Goal: Information Seeking & Learning: Learn about a topic

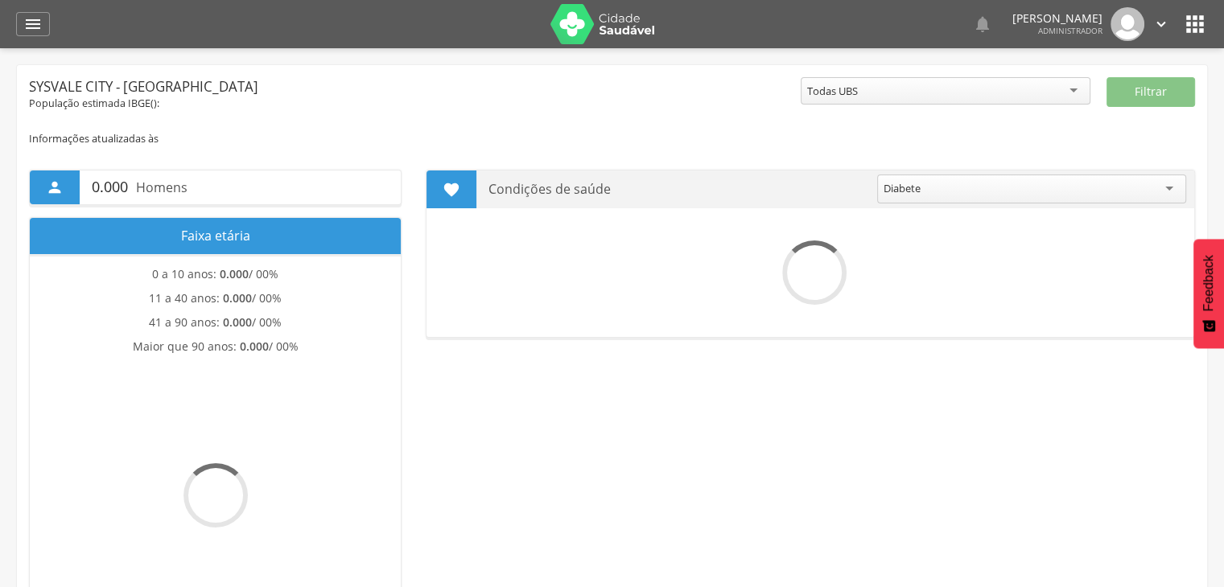
click at [1191, 17] on icon "" at bounding box center [1195, 24] width 26 height 26
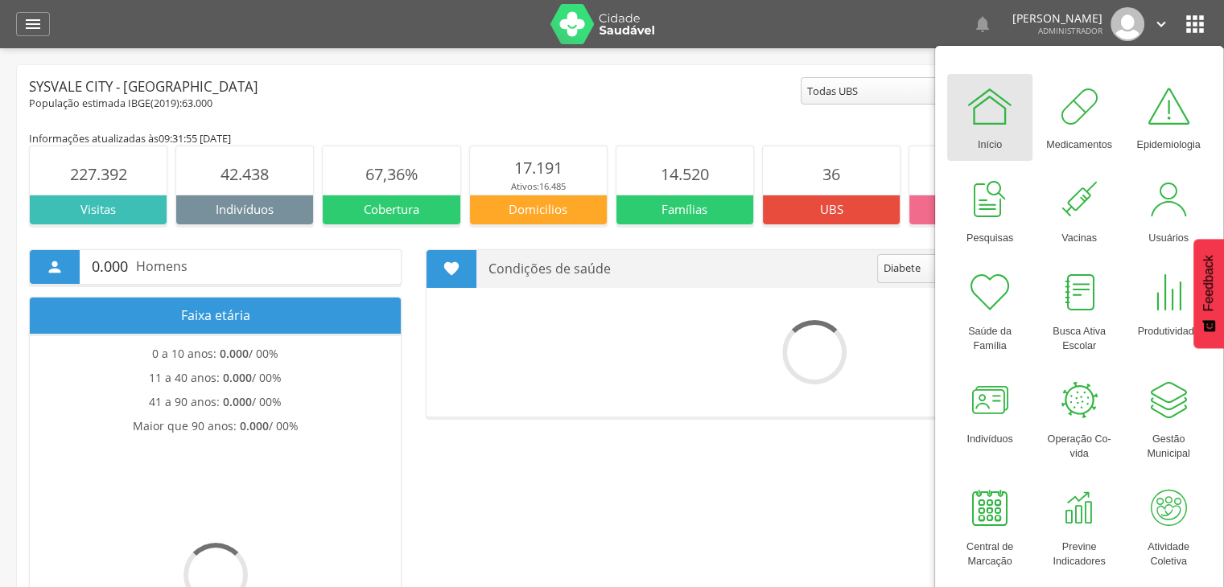
click at [380, 265] on p "0.000 Homens" at bounding box center [240, 267] width 297 height 34
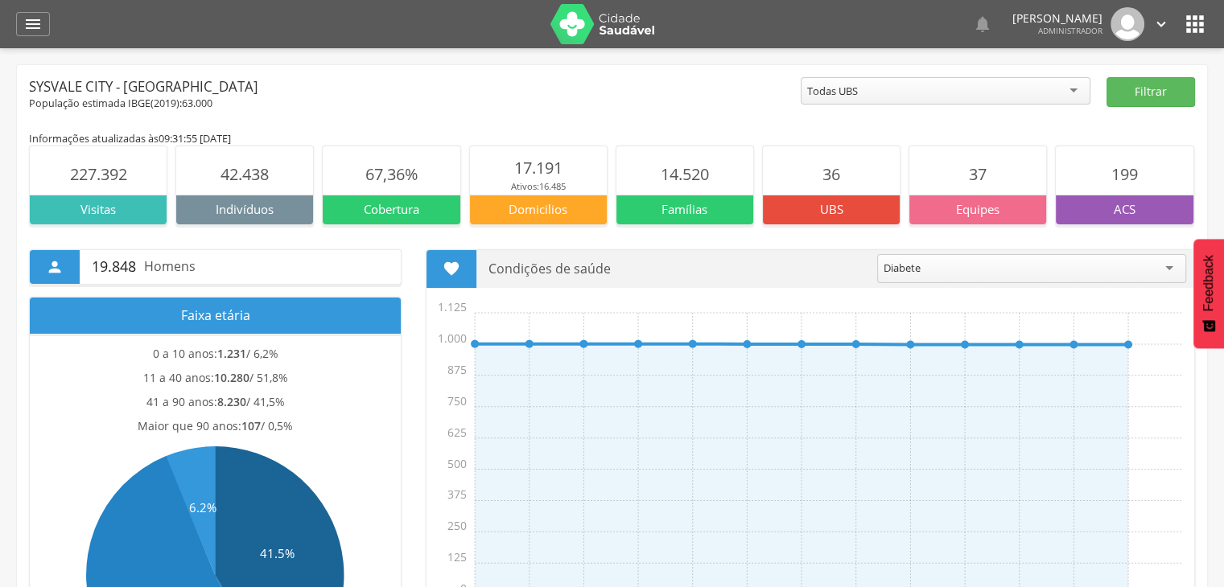
drag, startPoint x: 438, startPoint y: 255, endPoint x: 528, endPoint y: 244, distance: 90.8
click at [528, 244] on div " 19.848 Homens Faixa etária 0 a 10 anos: 1.231 / 6,2% 11 a 40 anos: 10.280 / 5…" at bounding box center [612, 473] width 1190 height 496
click at [517, 235] on div at bounding box center [517, 235] width 0 height 0
click at [570, 262] on p "Condições de saúde" at bounding box center [676, 269] width 377 height 38
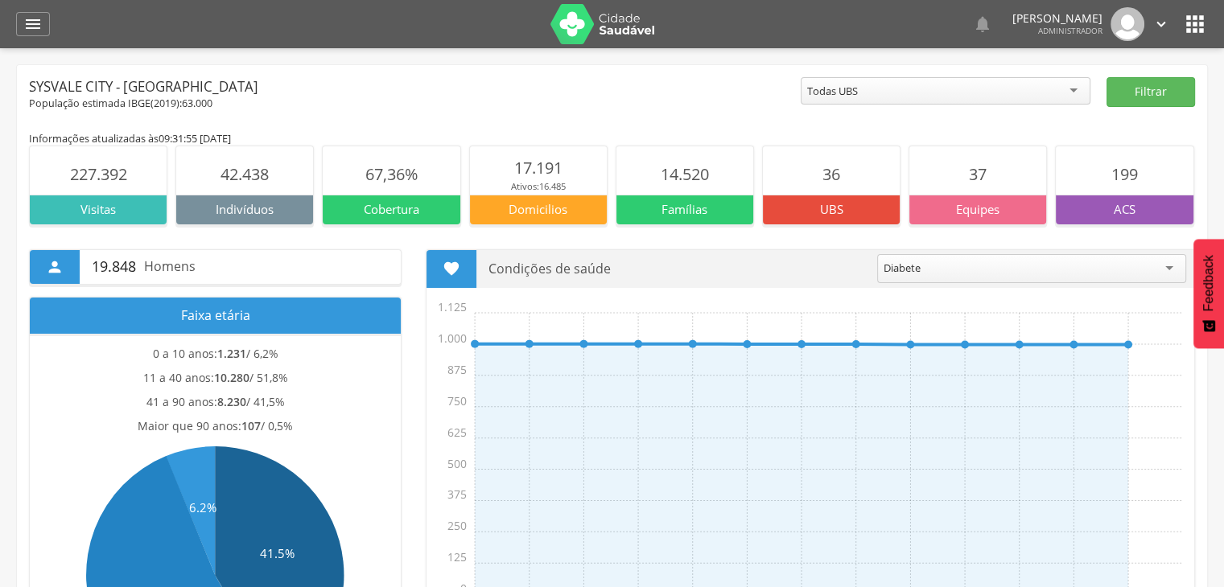
drag, startPoint x: 638, startPoint y: 271, endPoint x: 426, endPoint y: 277, distance: 212.5
click at [426, 277] on header " Condições de saúde ******* Diabete" at bounding box center [809, 269] width 767 height 38
click at [434, 249] on section " Condições de saúde ******* Diabete [DATE] Out Nov Dez Jan Fev Mar Abr Mai Jun…" at bounding box center [810, 438] width 769 height 378
click at [866, 85] on div "Todas UBS" at bounding box center [945, 90] width 290 height 27
click at [656, 101] on div "População estimada IBGE( 2019 ): 63.000" at bounding box center [415, 104] width 772 height 14
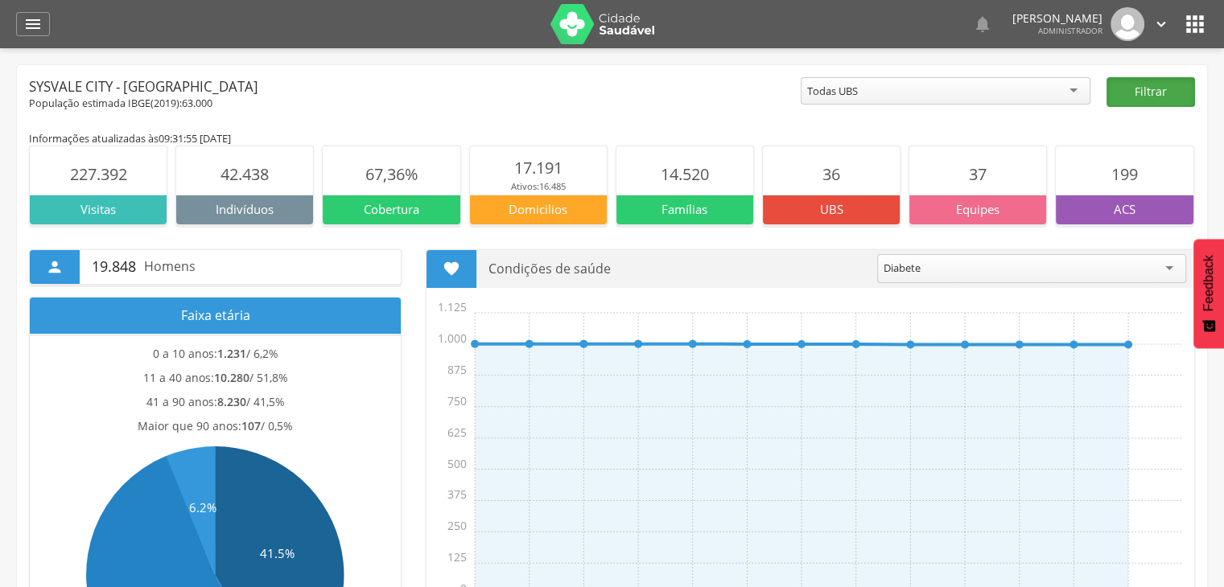
click at [1178, 94] on button "Filtrar" at bounding box center [1150, 92] width 88 height 30
click at [1133, 97] on button "Filtrar" at bounding box center [1150, 92] width 88 height 30
